Goal: Task Accomplishment & Management: Manage account settings

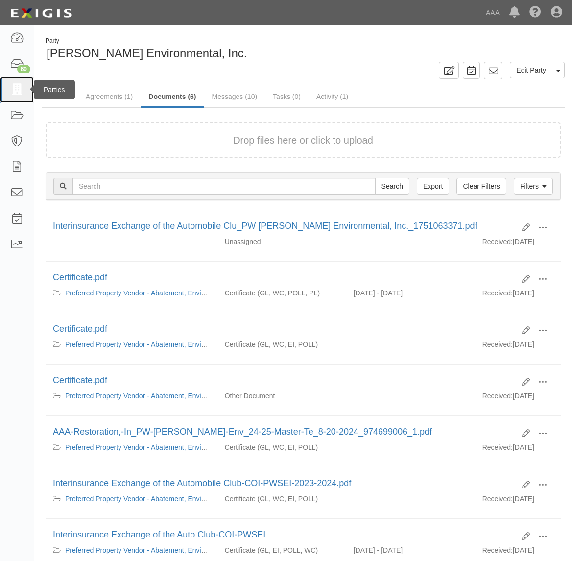
drag, startPoint x: 0, startPoint y: 0, endPoint x: 22, endPoint y: 94, distance: 96.1
click at [14, 91] on icon at bounding box center [17, 89] width 14 height 11
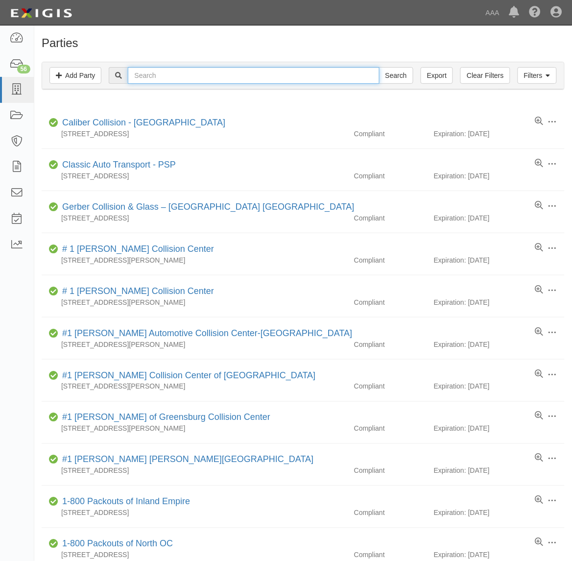
click at [152, 76] on input "text" at bounding box center [253, 75] width 251 height 17
paste input "365037"
type input "365037"
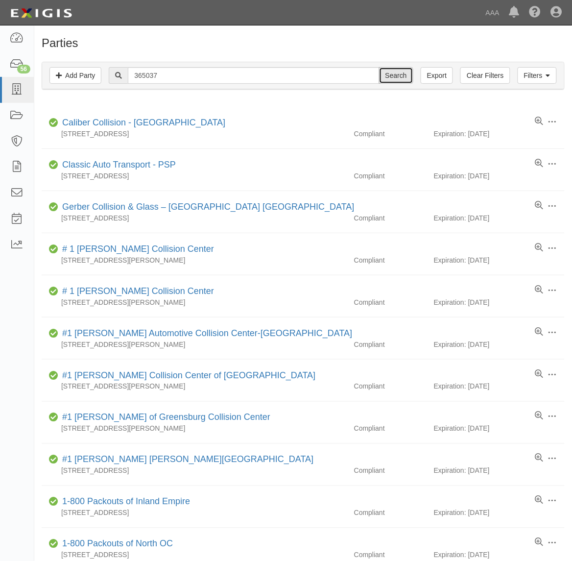
click at [396, 76] on input "Search" at bounding box center [396, 75] width 34 height 17
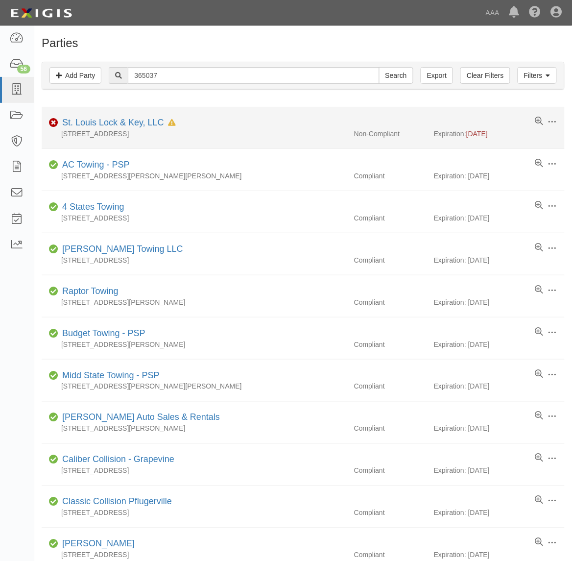
click at [136, 131] on div "[STREET_ADDRESS]" at bounding box center [194, 134] width 305 height 10
click at [141, 122] on link "St. Louis Lock & Key, LLC" at bounding box center [113, 123] width 102 height 10
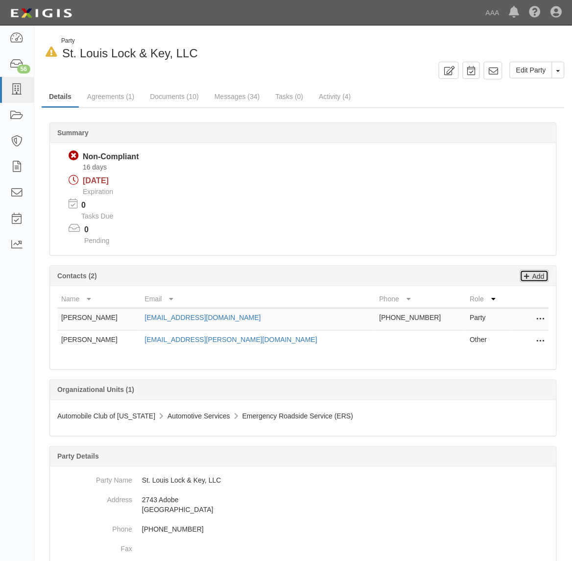
click at [538, 280] on p "Add" at bounding box center [537, 275] width 15 height 11
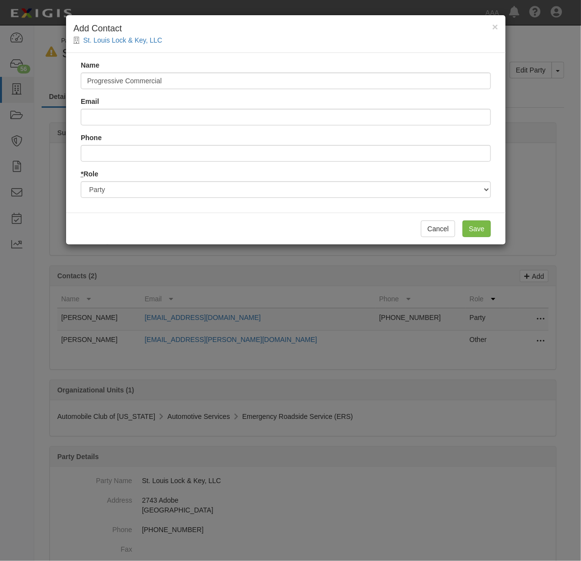
type input "Progressive Commercial"
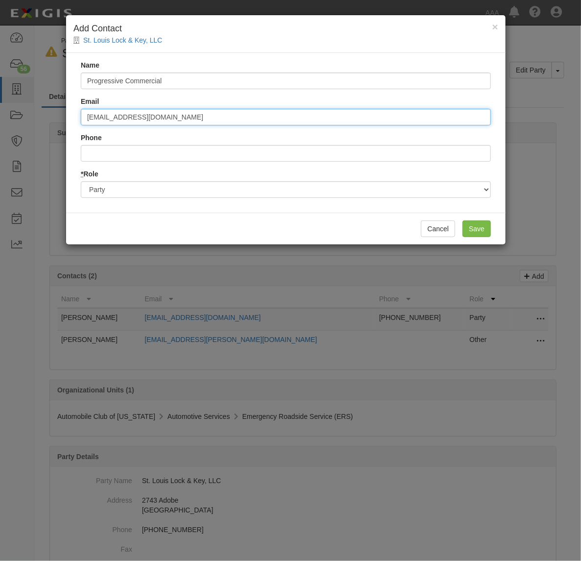
type input "progressivecommercial@email.progressive.com"
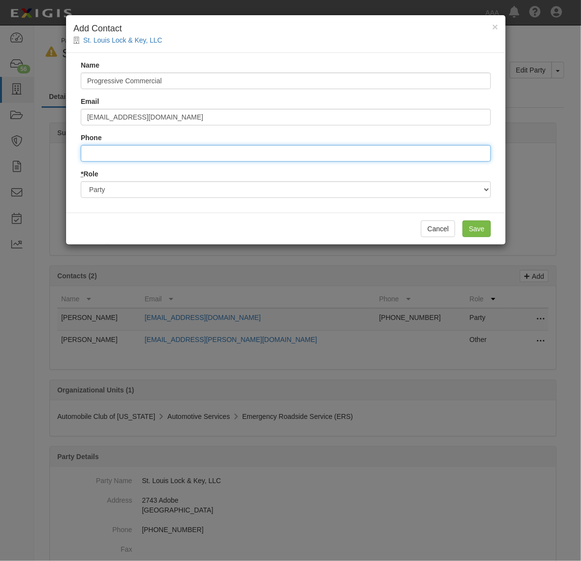
click at [226, 152] on input "Phone" at bounding box center [286, 153] width 410 height 17
type input "8004444487"
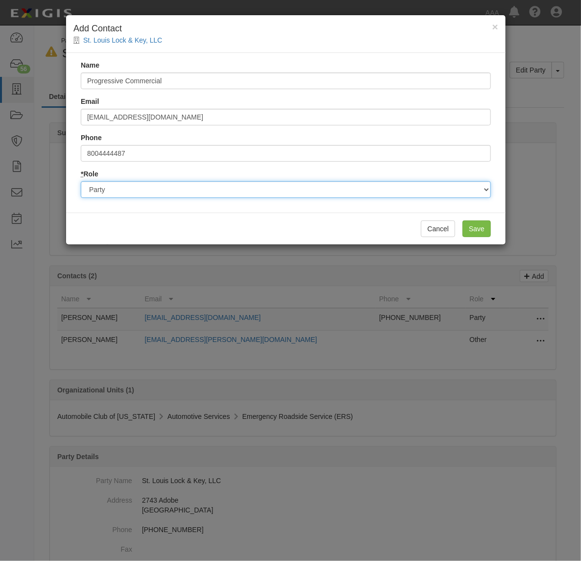
drag, startPoint x: 172, startPoint y: 184, endPoint x: 160, endPoint y: 190, distance: 12.9
click at [163, 184] on select "Party Broker Other" at bounding box center [286, 189] width 410 height 17
select select "Broker"
click at [81, 181] on select "Party Broker Other" at bounding box center [286, 189] width 410 height 17
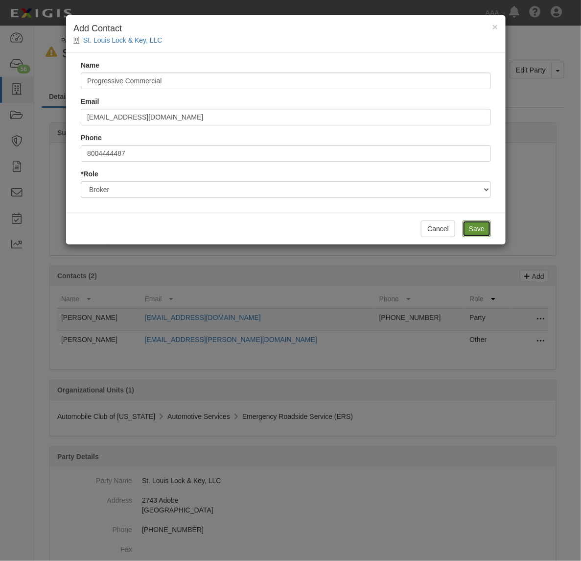
click at [476, 229] on input "Save" at bounding box center [477, 228] width 28 height 17
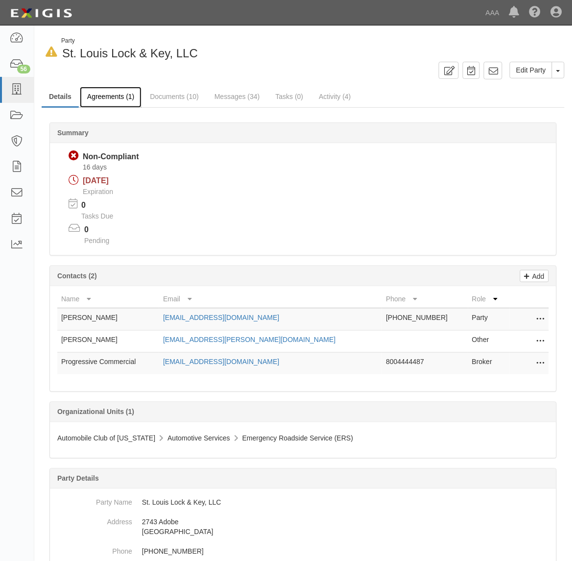
click at [113, 95] on link "Agreements (1)" at bounding box center [111, 97] width 62 height 21
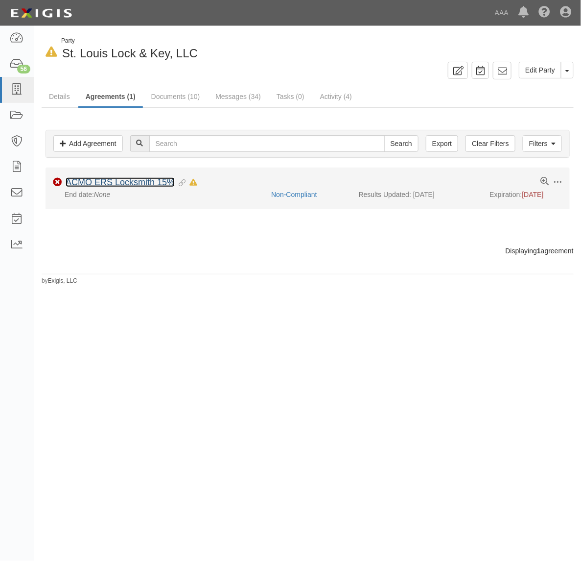
click at [144, 182] on link "ACMO ERS Locksmith 15%" at bounding box center [120, 182] width 109 height 10
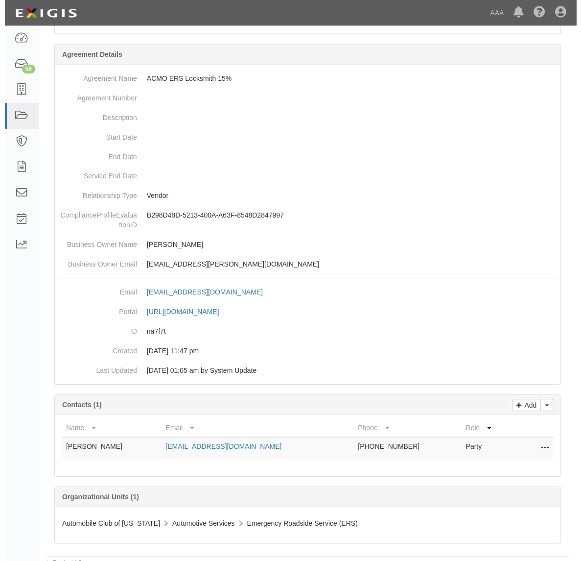
scroll to position [221, 0]
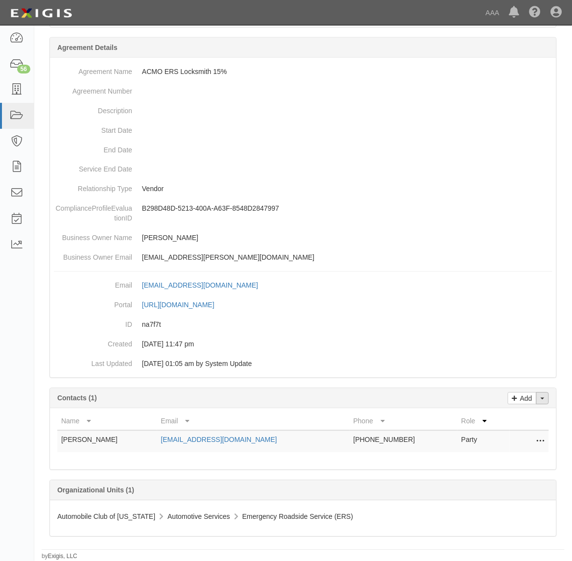
click at [549, 398] on button "Toggle Contact Dropdown" at bounding box center [542, 398] width 13 height 12
click at [520, 417] on link "Change contacts" at bounding box center [509, 415] width 77 height 13
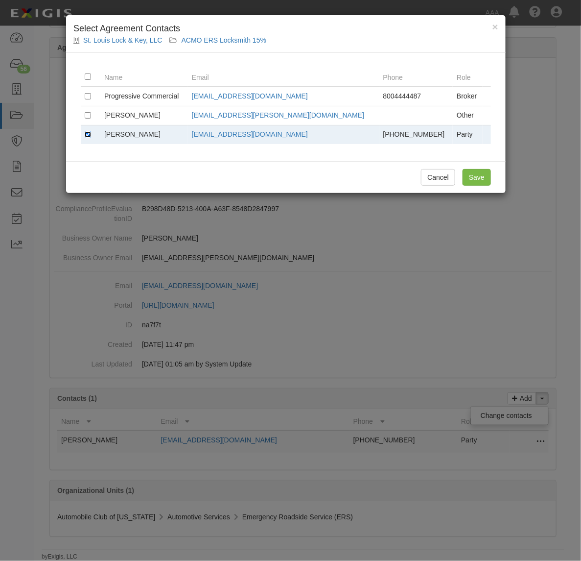
click at [87, 134] on input "checkbox" at bounding box center [88, 134] width 6 height 6
checkbox input "false"
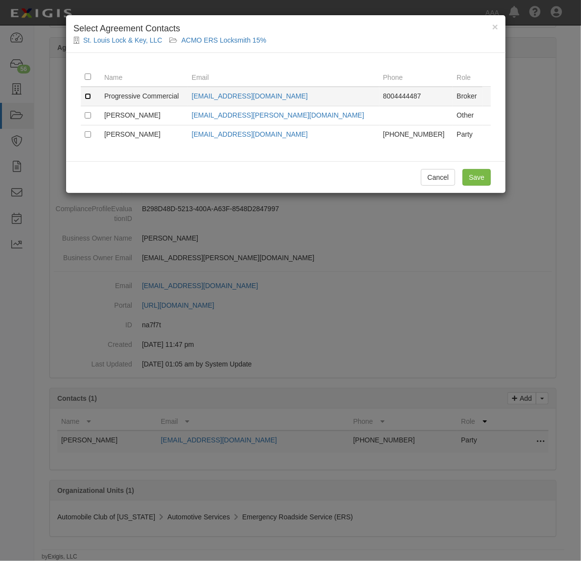
click at [90, 98] on input "checkbox" at bounding box center [88, 96] width 6 height 6
checkbox input "true"
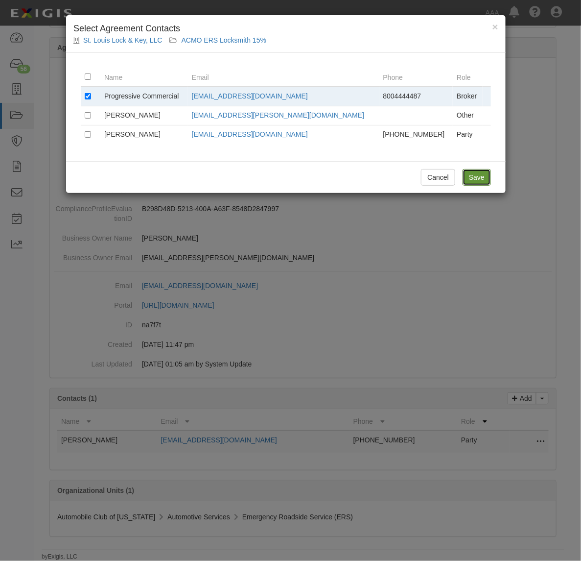
click at [466, 184] on input "Save" at bounding box center [477, 177] width 28 height 17
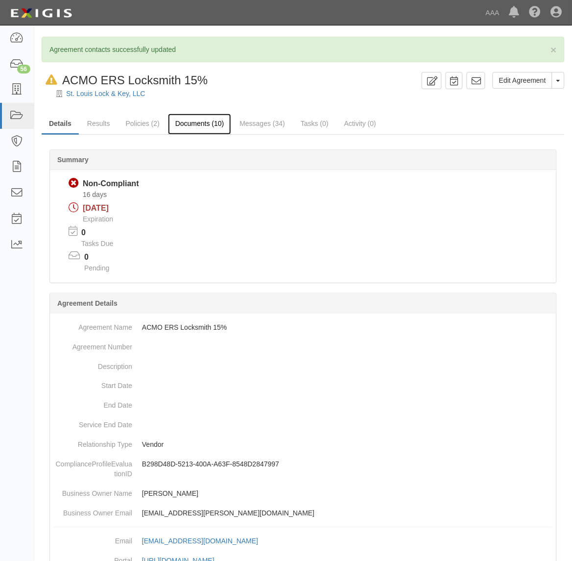
click at [179, 121] on link "Documents (10)" at bounding box center [200, 124] width 64 height 21
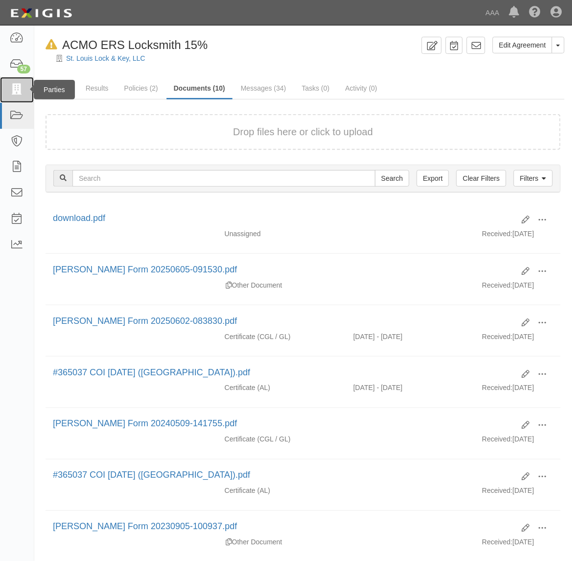
click at [12, 81] on link at bounding box center [17, 90] width 34 height 26
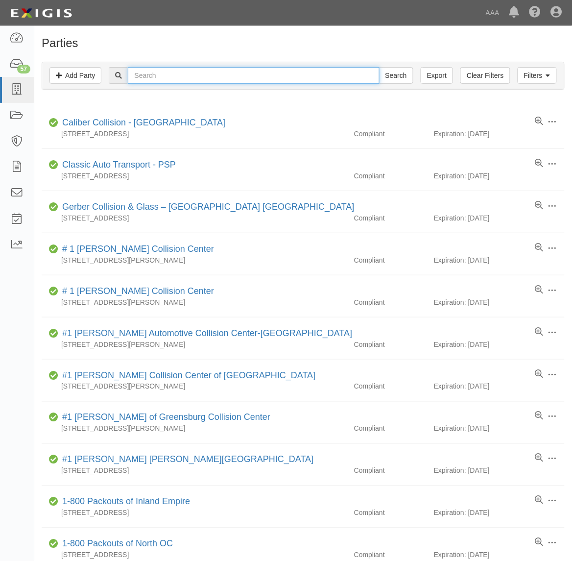
drag, startPoint x: 0, startPoint y: 0, endPoint x: 201, endPoint y: 82, distance: 217.0
click at [201, 82] on input "text" at bounding box center [253, 75] width 251 height 17
type input "CC609907"
click at [379, 67] on input "Search" at bounding box center [396, 75] width 34 height 17
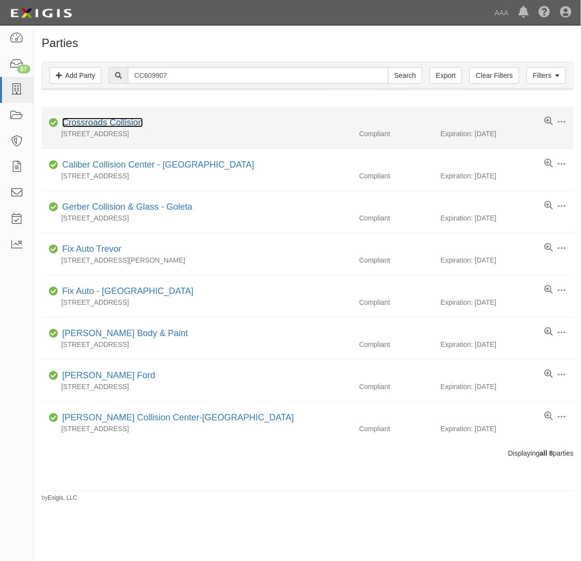
click at [128, 120] on link "Crossroads Collision" at bounding box center [102, 123] width 81 height 10
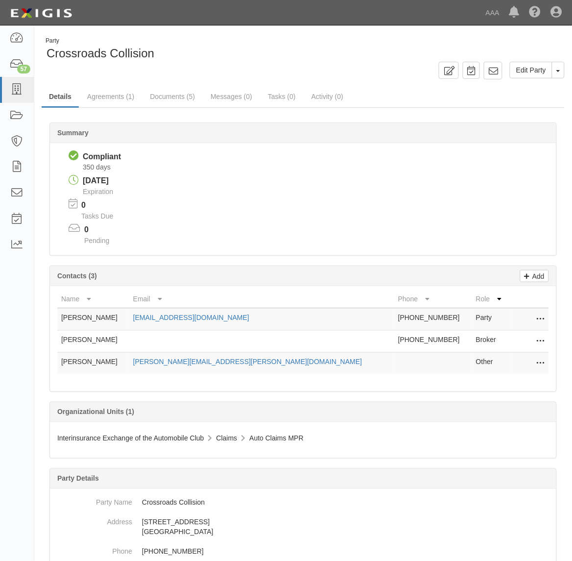
click at [542, 319] on icon at bounding box center [541, 319] width 8 height 13
click at [522, 316] on link "Edit" at bounding box center [505, 317] width 77 height 18
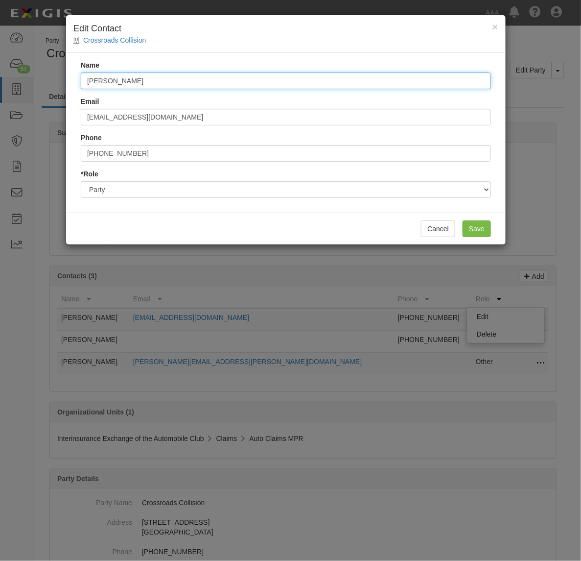
drag, startPoint x: 158, startPoint y: 77, endPoint x: -93, endPoint y: 62, distance: 251.2
click at [0, 62] on html "Toggle navigation Dashboard 57 Inbox Parties Agreements Coverages Documents Mes…" at bounding box center [290, 387] width 581 height 774
type input "Mike Conley"
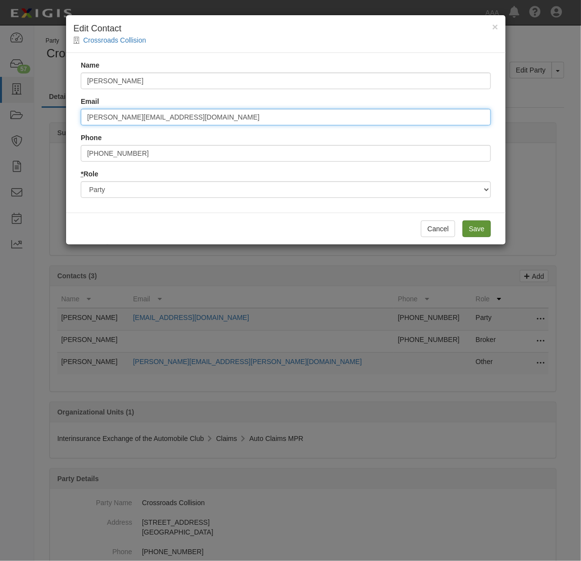
type input "mike@cross-roadscollision.net"
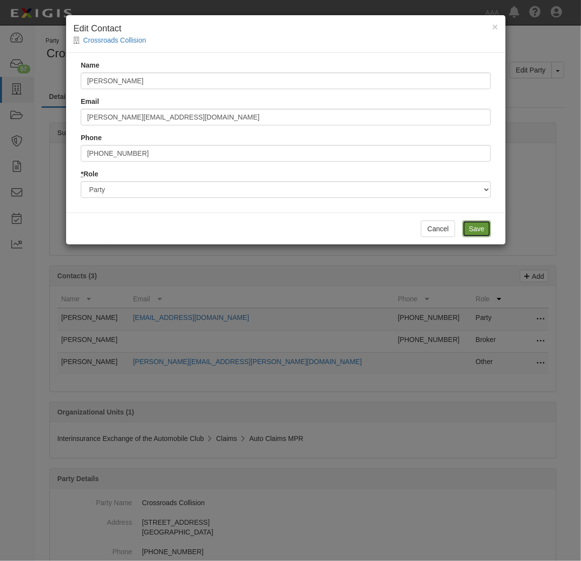
click at [481, 230] on input "Save" at bounding box center [477, 228] width 28 height 17
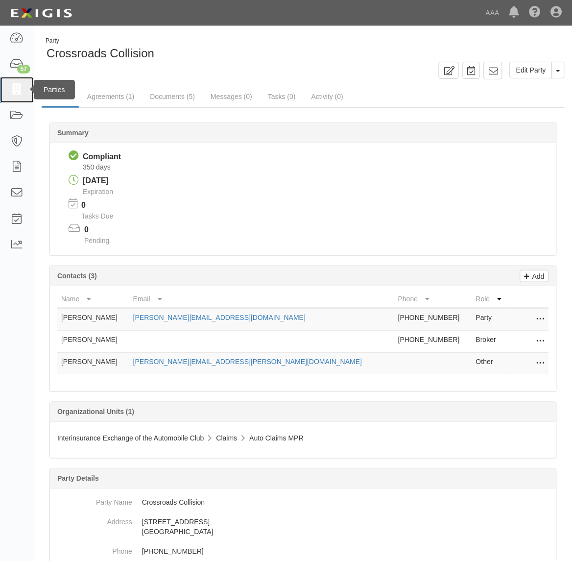
click at [16, 85] on icon at bounding box center [17, 89] width 14 height 11
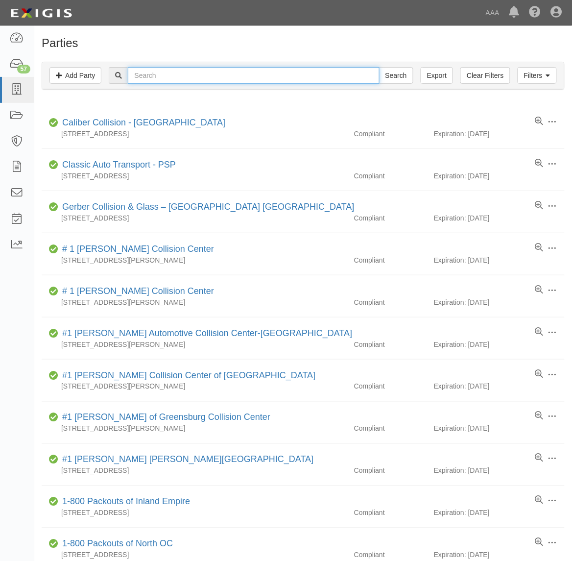
click at [206, 76] on input "text" at bounding box center [253, 75] width 251 height 17
type input "CC597185"
click at [379, 67] on input "Search" at bounding box center [396, 75] width 34 height 17
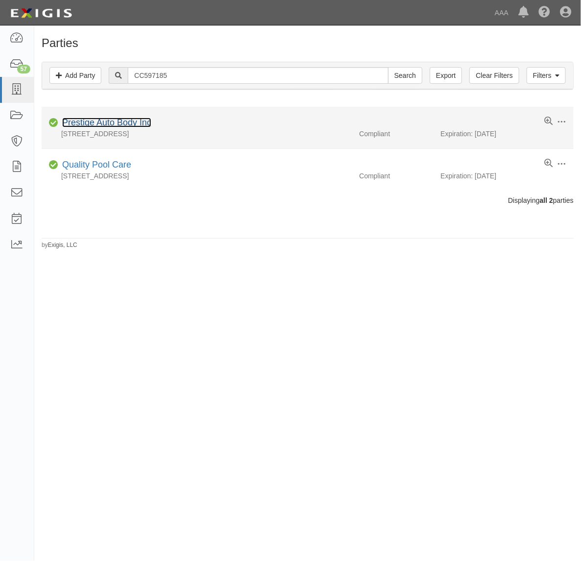
click at [134, 119] on link "Prestige Auto Body Inc" at bounding box center [106, 123] width 89 height 10
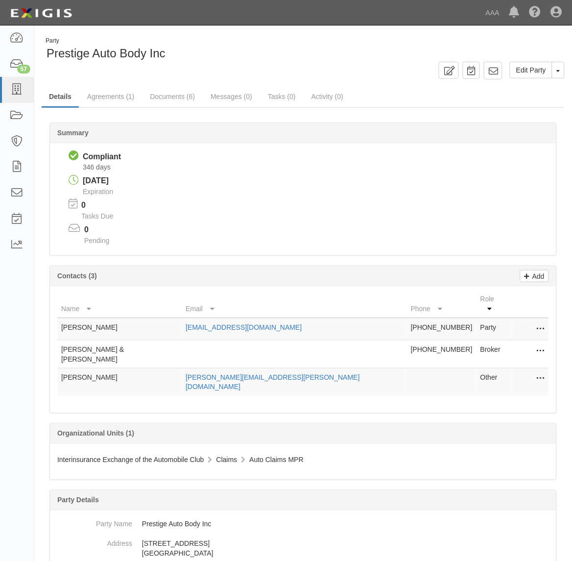
click at [542, 323] on icon at bounding box center [541, 329] width 8 height 13
click at [535, 318] on link "Edit" at bounding box center [505, 326] width 77 height 18
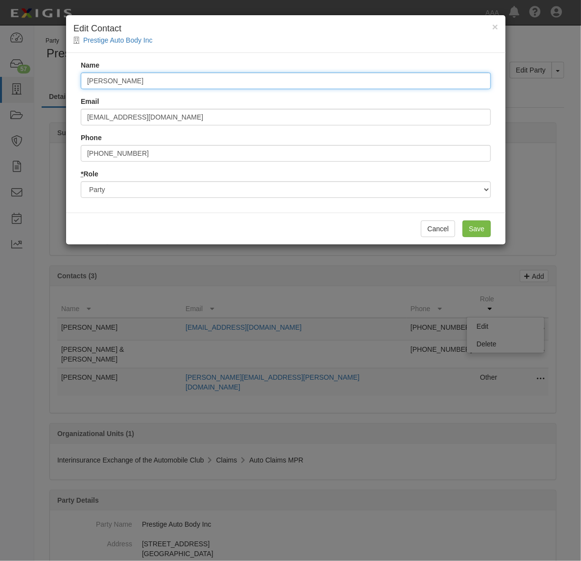
drag, startPoint x: 208, startPoint y: 78, endPoint x: -33, endPoint y: 64, distance: 241.9
click at [0, 64] on html "Toggle navigation Dashboard 57 Inbox Parties Agreements Coverages Documents Mes…" at bounding box center [290, 398] width 581 height 796
type input "Richard Henry"
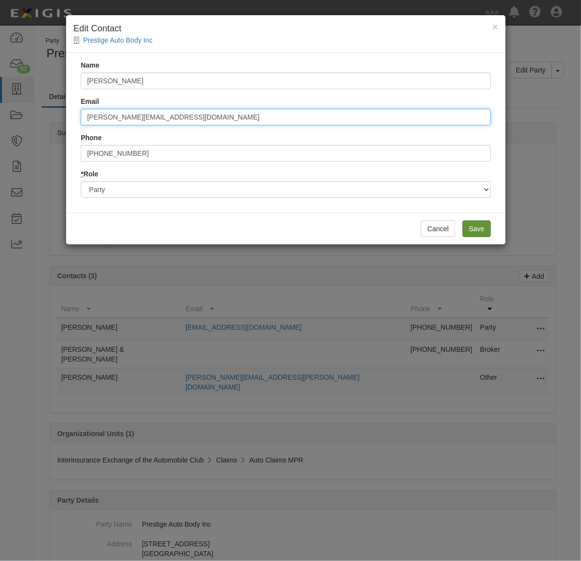
type input "r.henry@vivecollision.com"
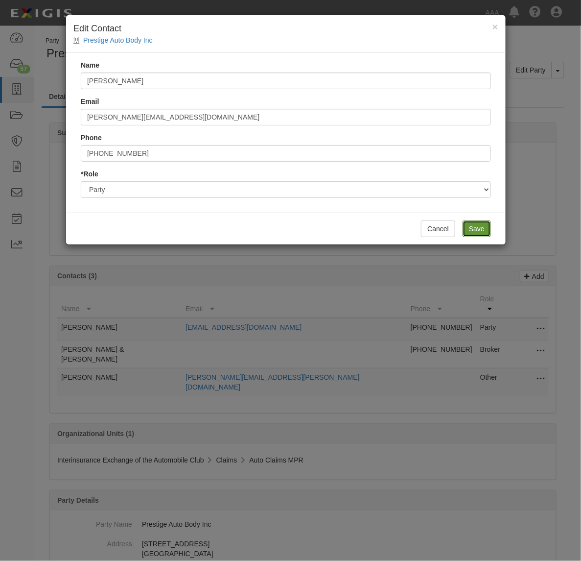
click at [480, 228] on input "Save" at bounding box center [477, 228] width 28 height 17
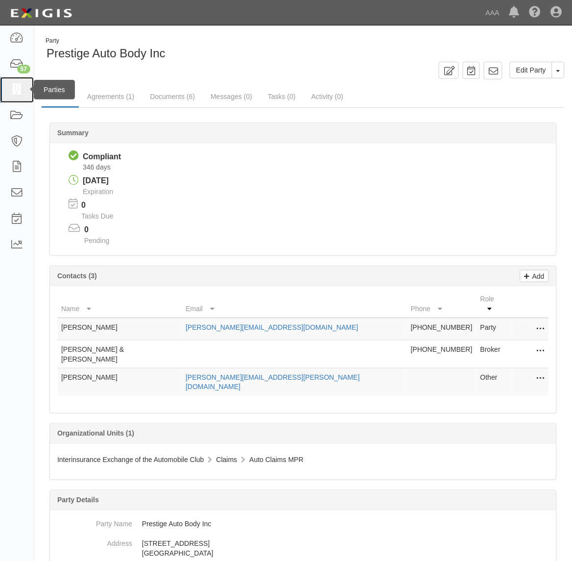
click at [25, 88] on link at bounding box center [17, 90] width 34 height 26
